Goal: Obtain resource: Download file/media

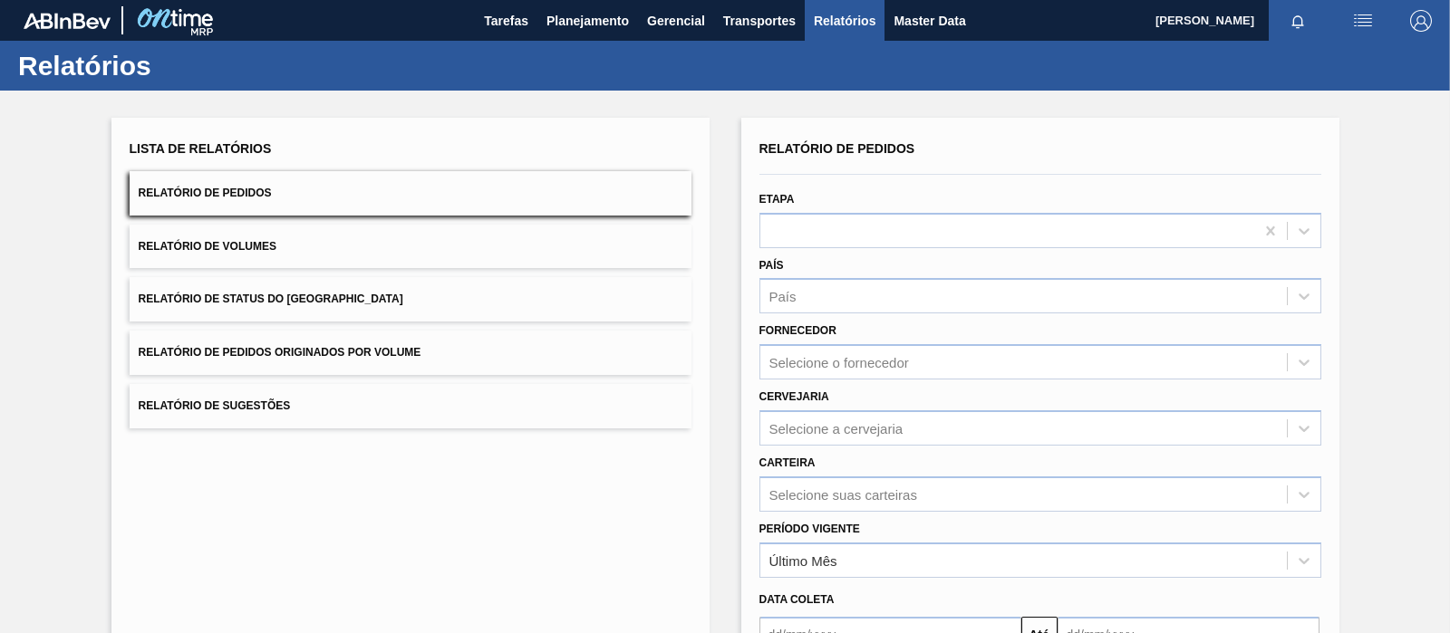
scroll to position [203, 0]
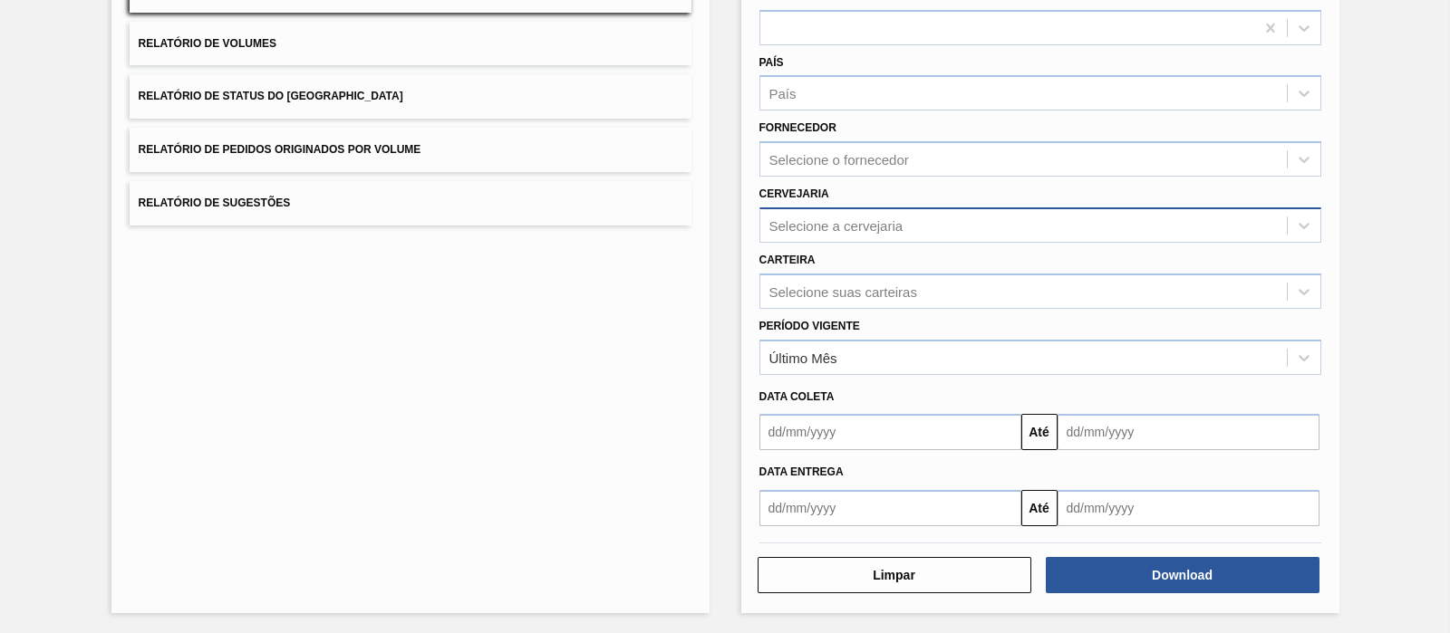
click at [806, 230] on div "Selecione a cervejaria" at bounding box center [836, 224] width 134 height 15
click at [558, 310] on div "Lista de Relatórios Relatório de Pedidos Relatório de Volumes Relatório de Stat…" at bounding box center [410, 264] width 598 height 699
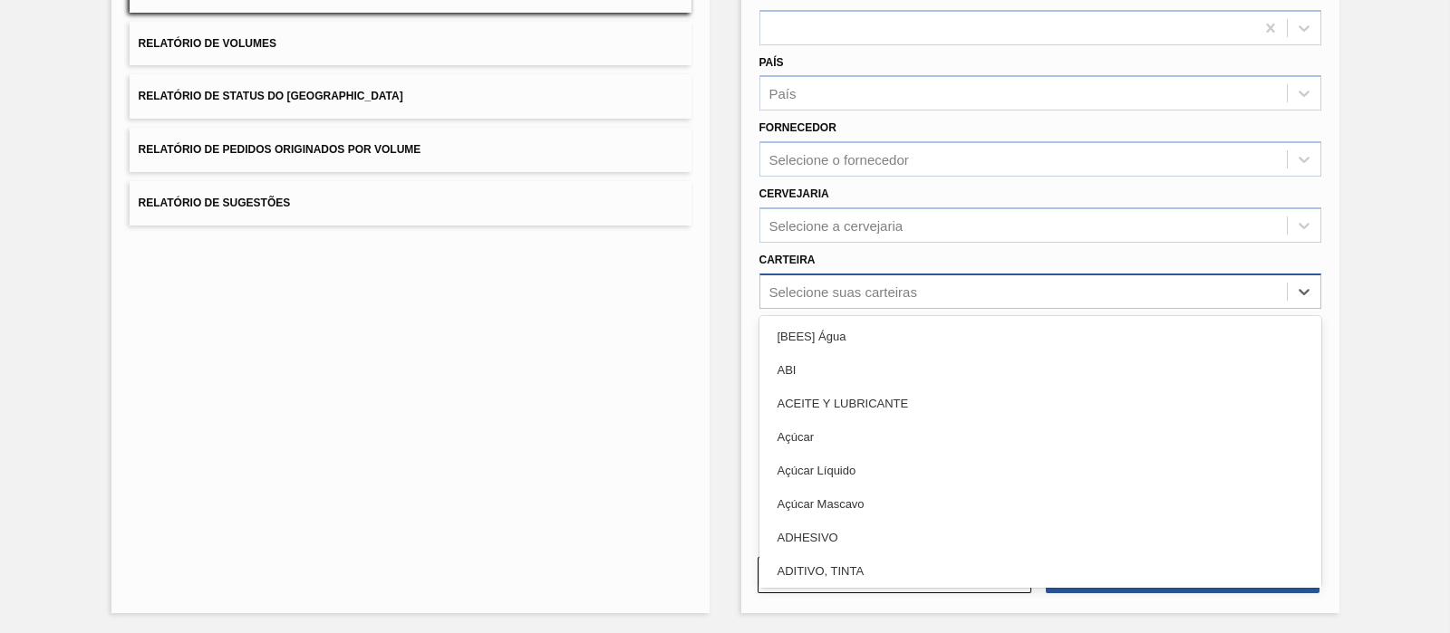
click at [812, 284] on div "Selecione suas carteiras" at bounding box center [843, 291] width 148 height 15
type input "pre"
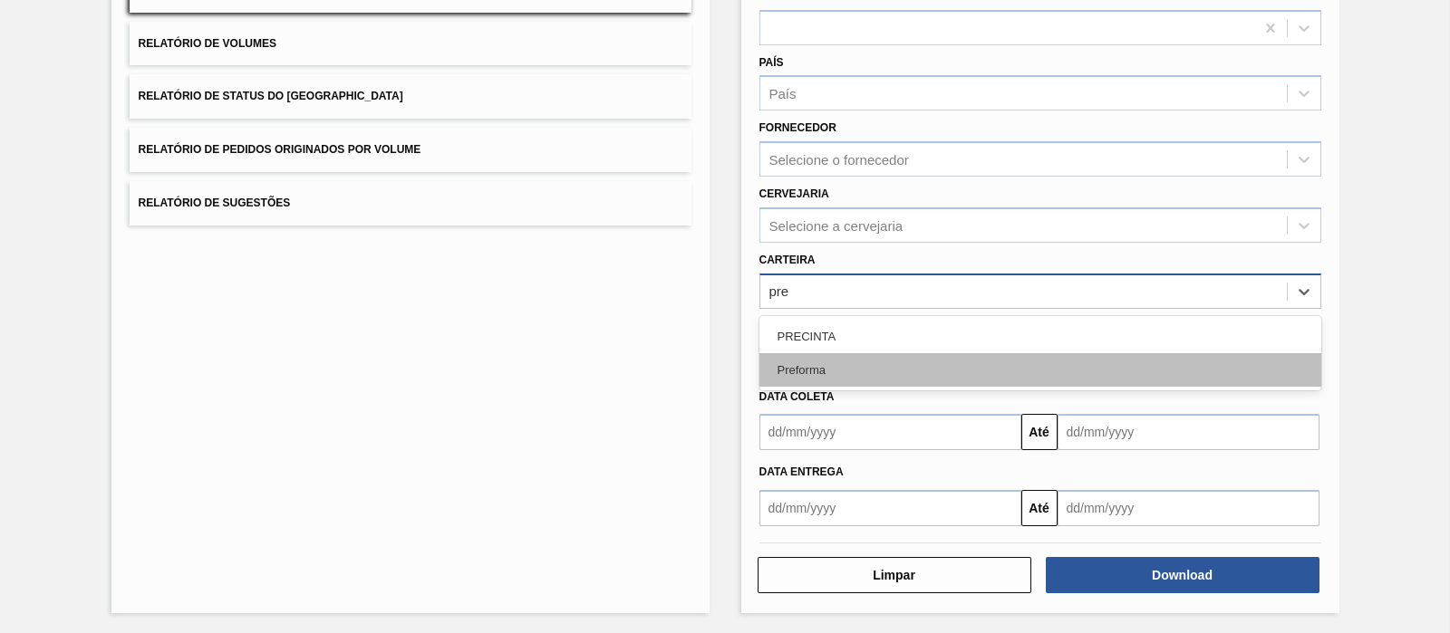
click at [846, 363] on div "Preforma" at bounding box center [1040, 370] width 562 height 34
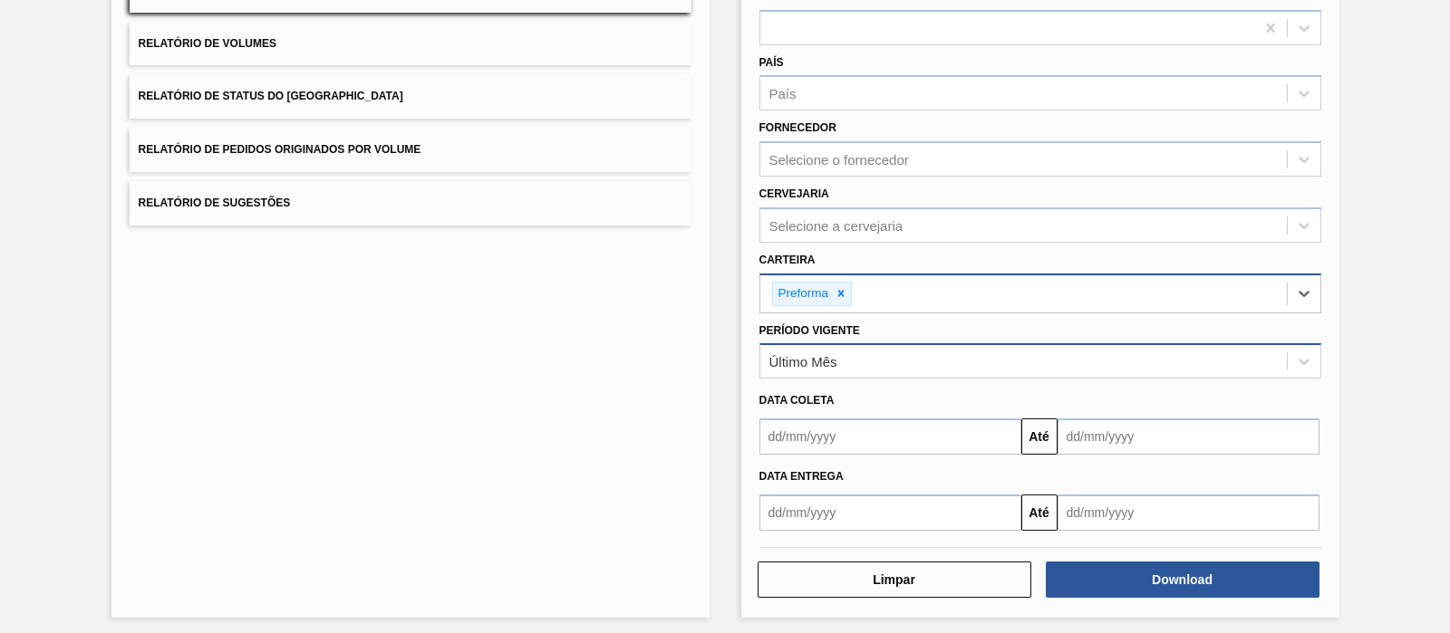
click at [811, 368] on div "Último Mês" at bounding box center [1023, 362] width 526 height 26
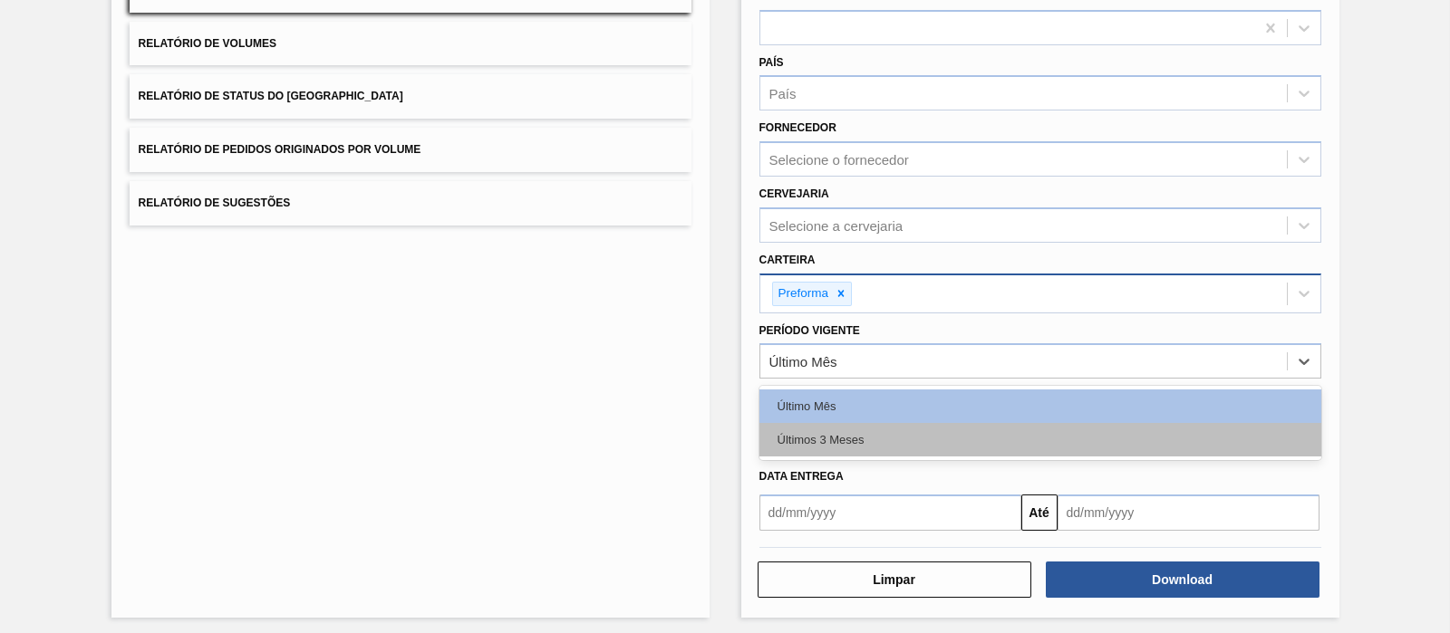
click at [841, 432] on div "Últimos 3 Meses" at bounding box center [1040, 440] width 562 height 34
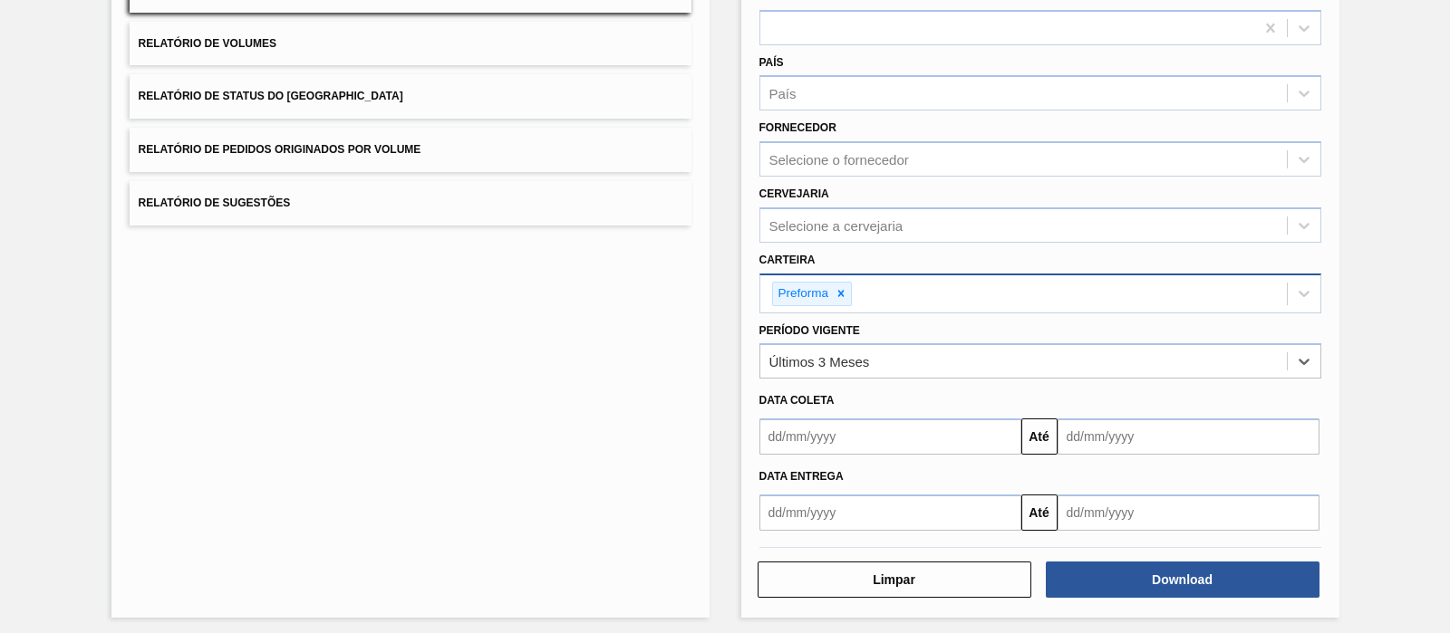
click at [924, 419] on input "text" at bounding box center [890, 437] width 262 height 36
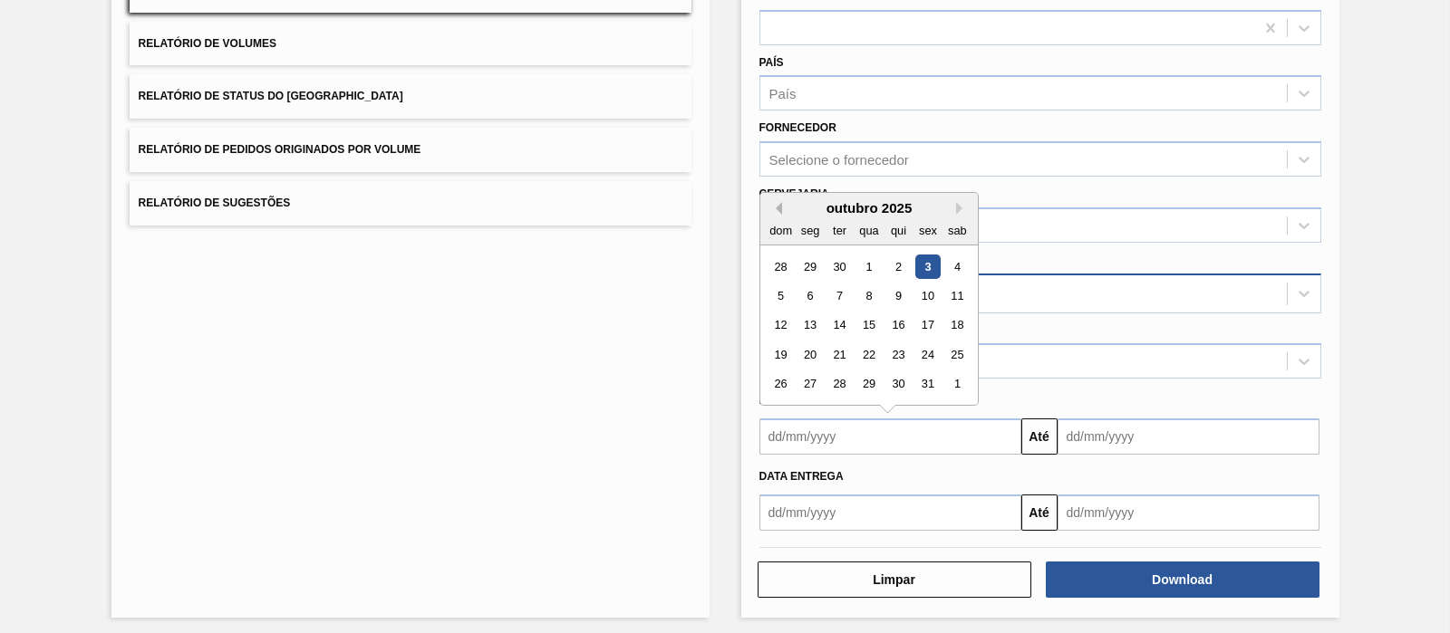
click at [776, 206] on button "Previous Month" at bounding box center [775, 208] width 13 height 13
click at [815, 268] on div "1" at bounding box center [809, 267] width 24 height 24
type input "[DATE]"
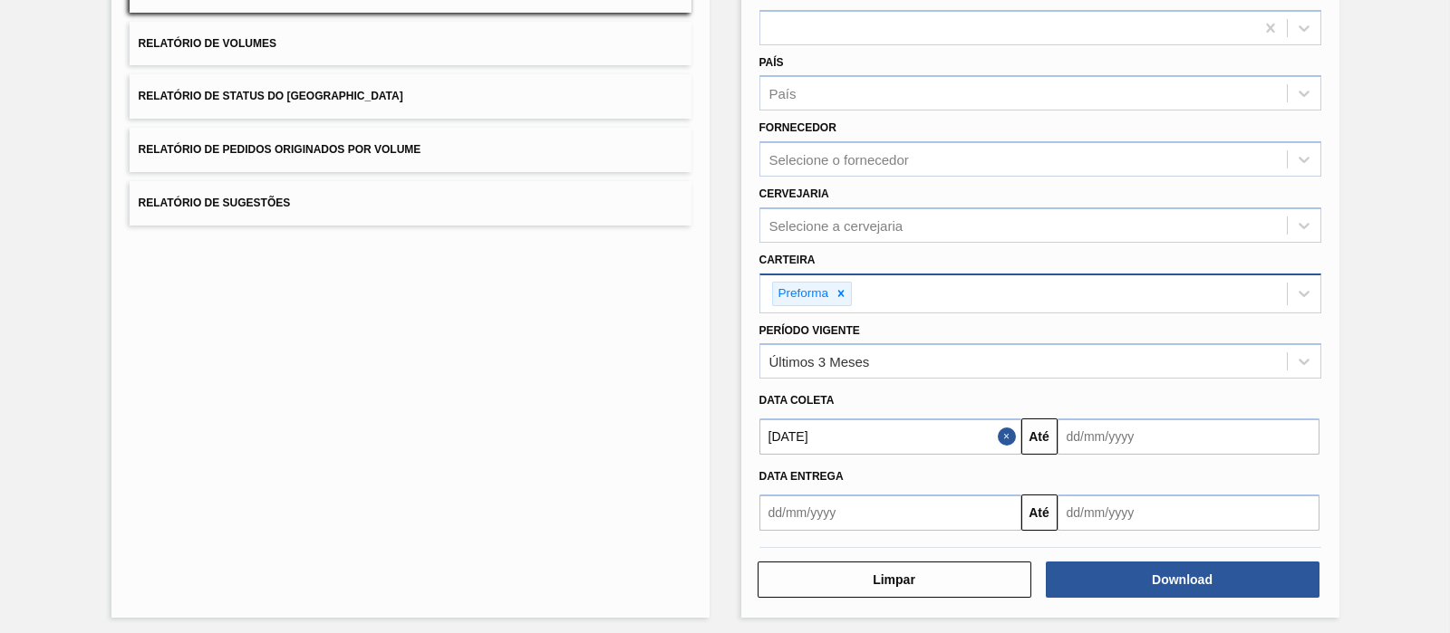
click at [1111, 428] on input "text" at bounding box center [1188, 437] width 262 height 36
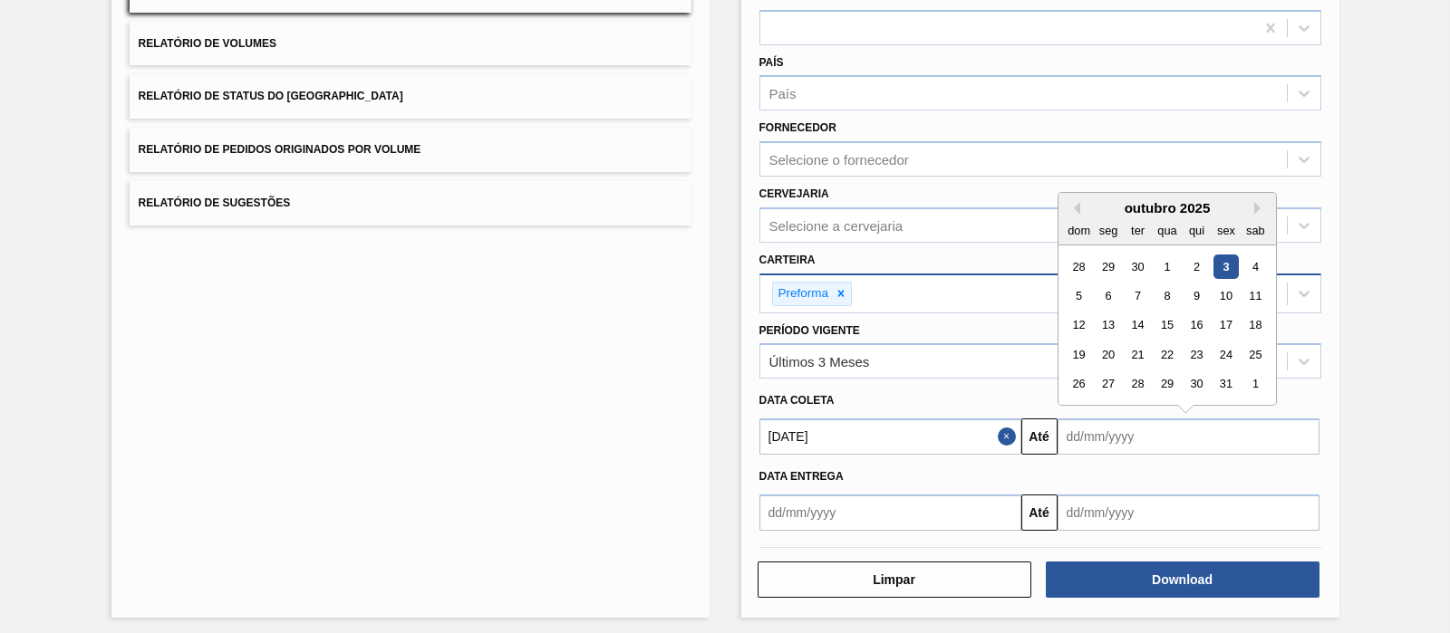
click at [1216, 265] on div "3" at bounding box center [1225, 267] width 24 height 24
type input "[DATE]"
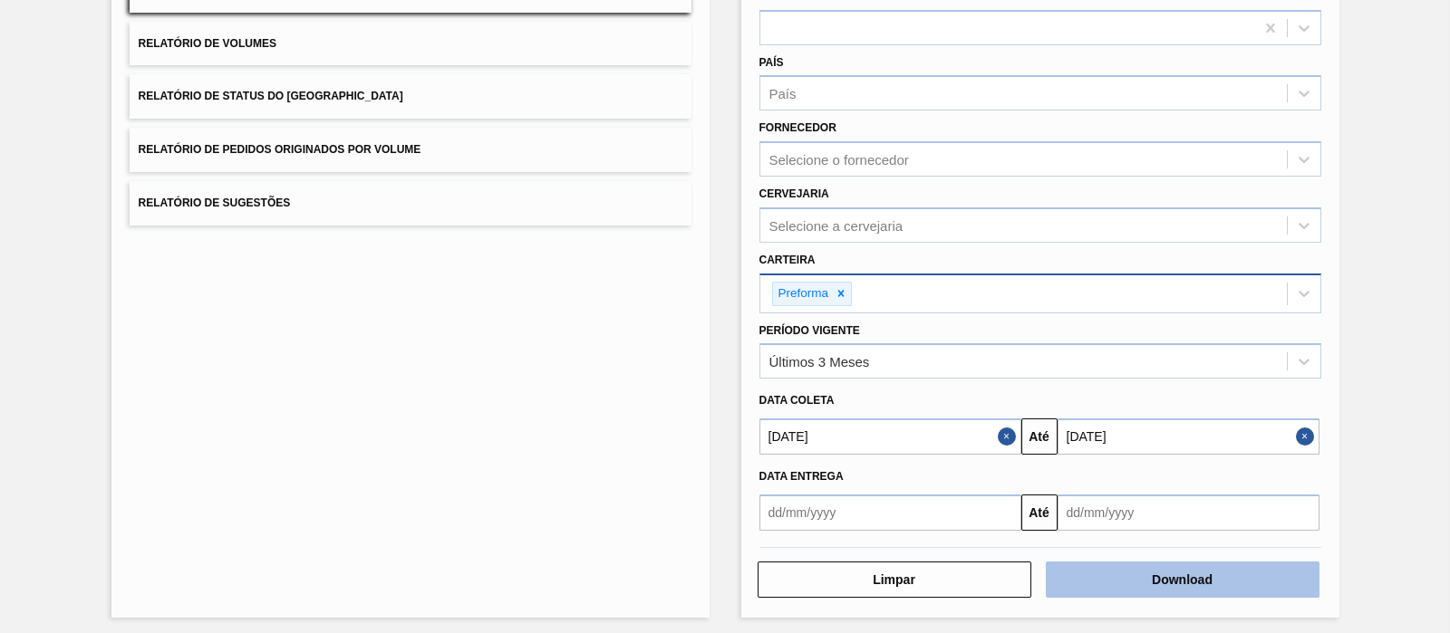
click at [1166, 569] on button "Download" at bounding box center [1183, 580] width 274 height 36
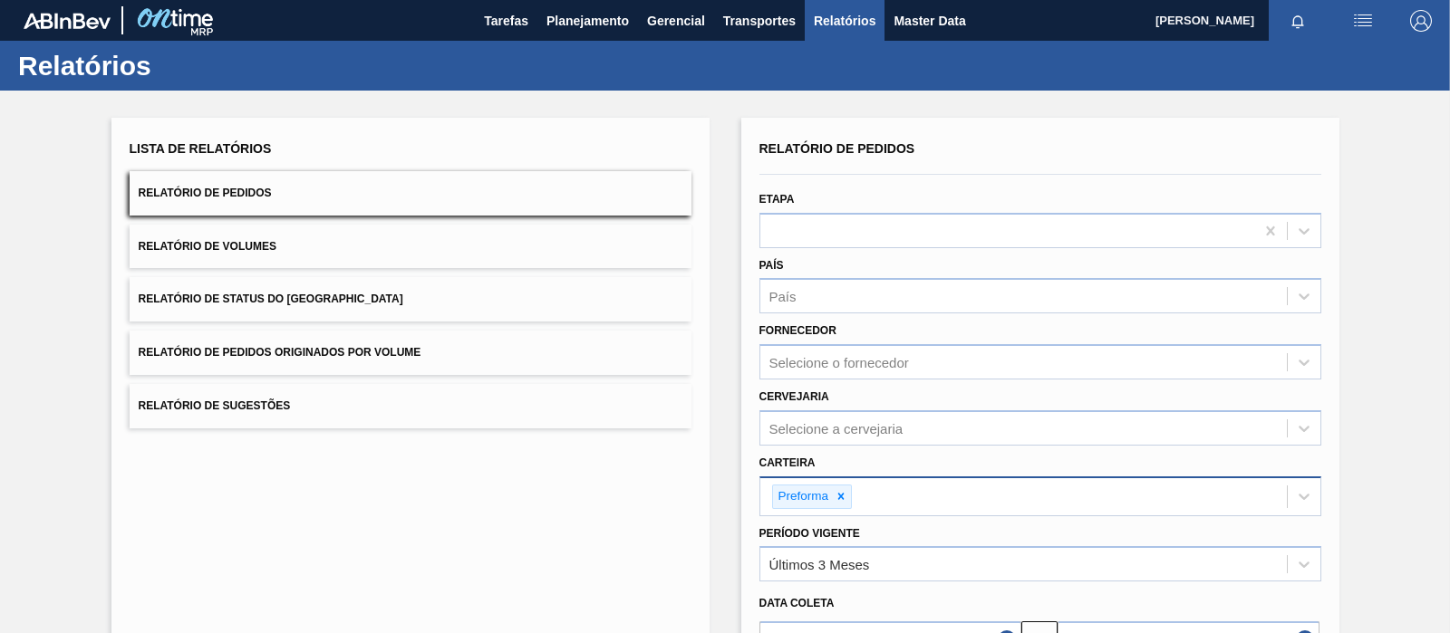
click at [610, 506] on div "Lista de Relatórios Relatório de Pedidos Relatório de Volumes Relatório de Stat…" at bounding box center [410, 469] width 598 height 703
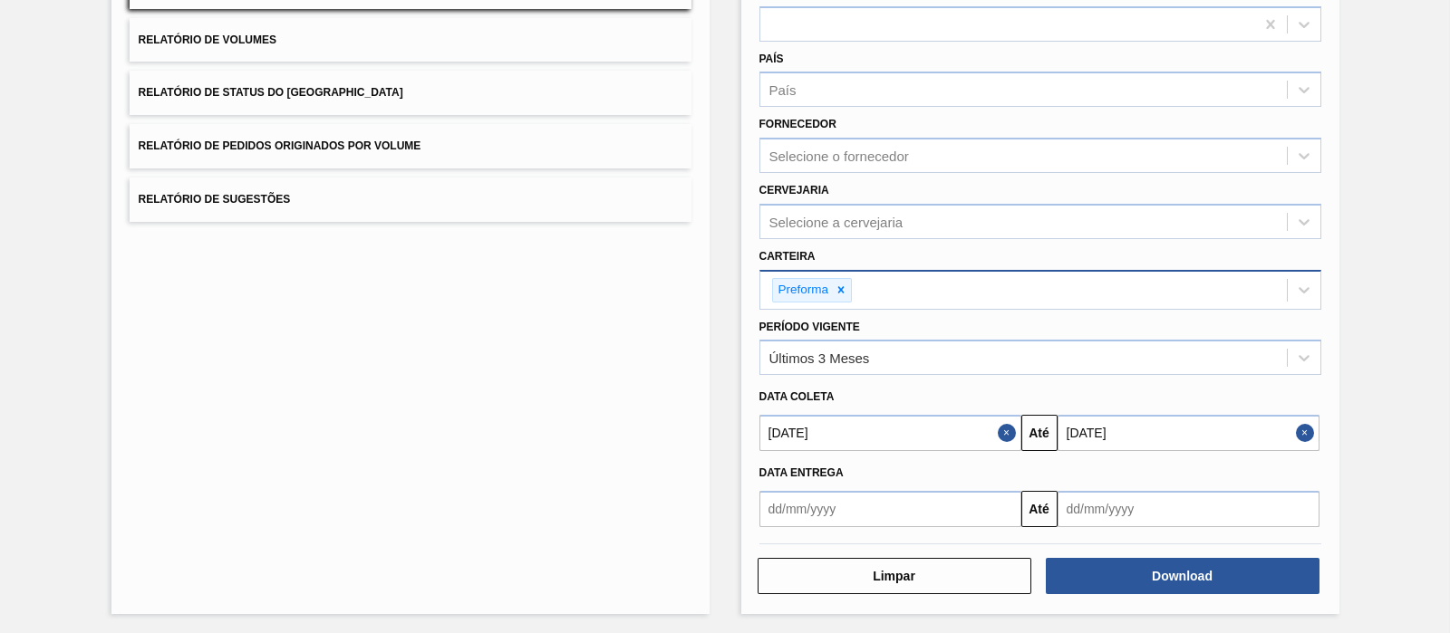
click at [1112, 595] on div "Relatório de Pedidos Etapa País País Fornecedor Selecione o fornecedor Cervejar…" at bounding box center [1040, 262] width 598 height 703
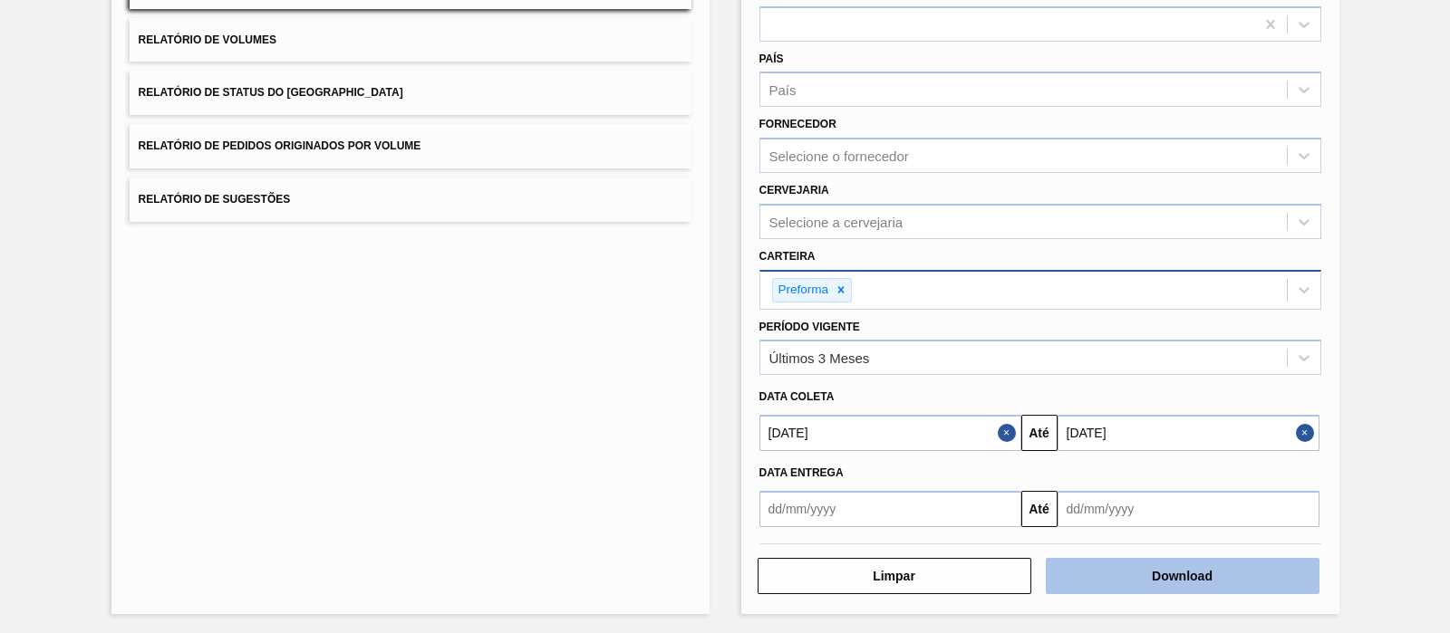
click at [1092, 570] on button "Download" at bounding box center [1183, 576] width 274 height 36
